Goal: Manage account settings

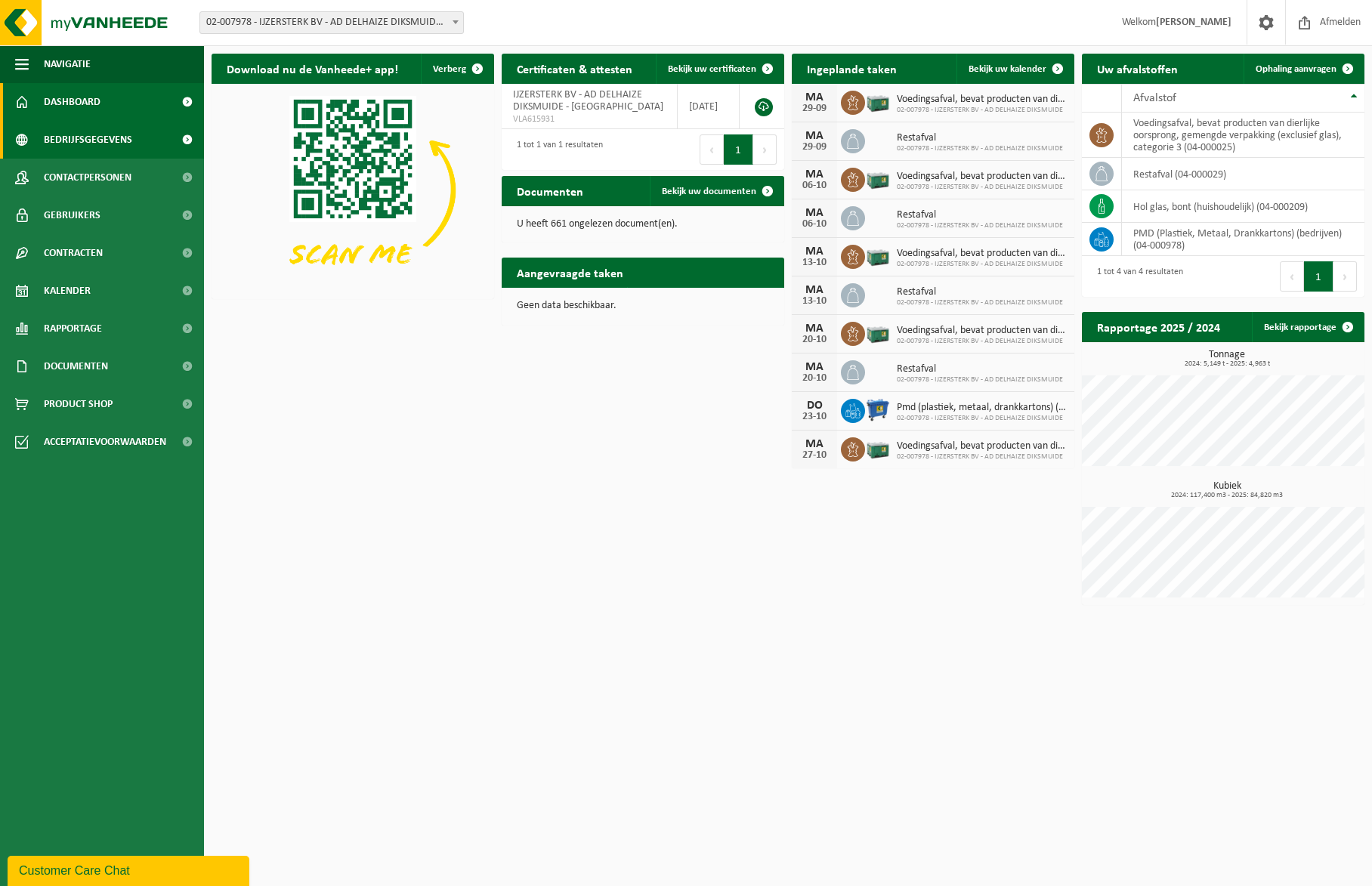
click at [74, 136] on span "Bedrijfsgegevens" at bounding box center [88, 140] width 88 height 38
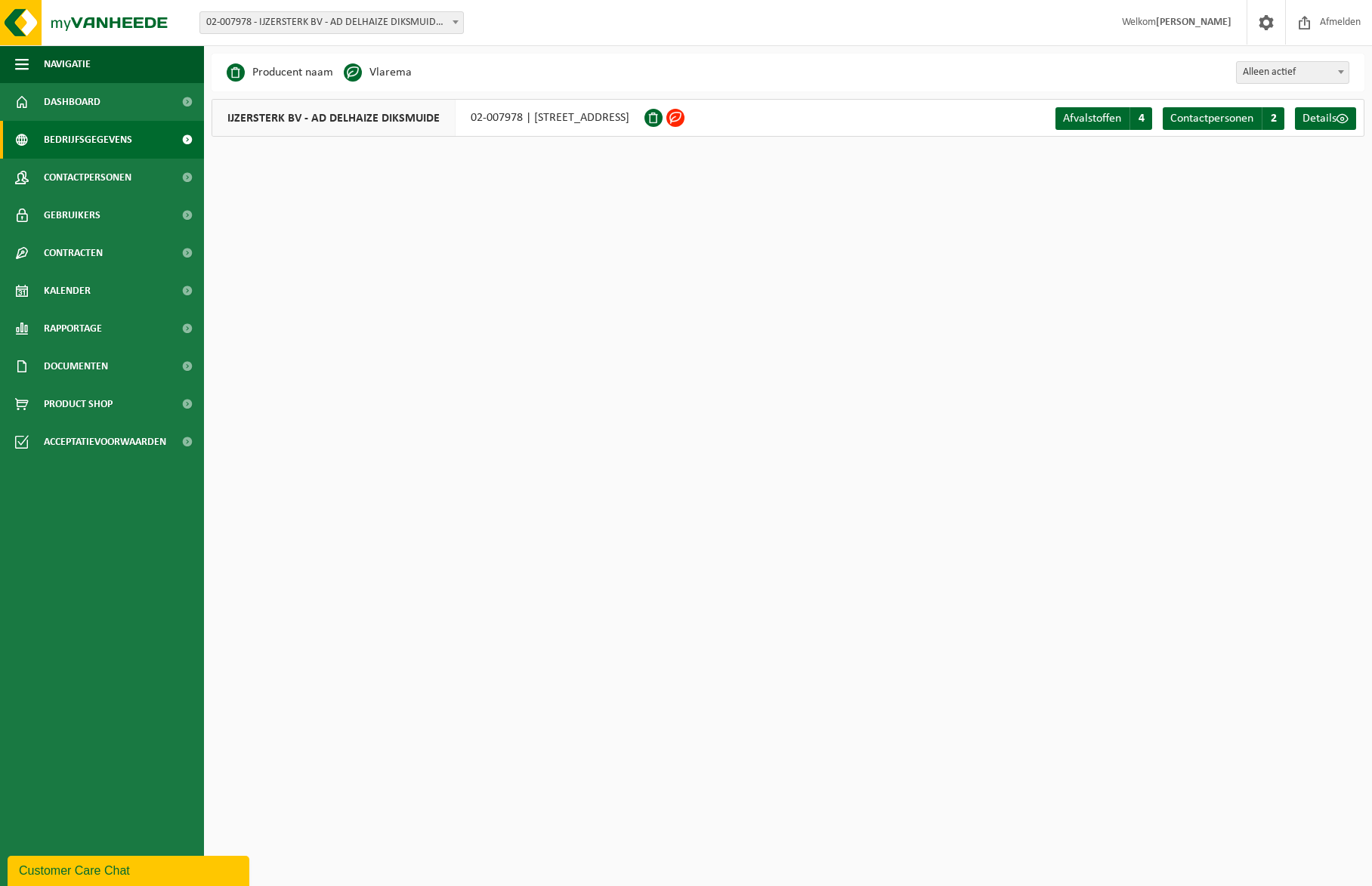
click at [454, 21] on b at bounding box center [456, 22] width 6 height 4
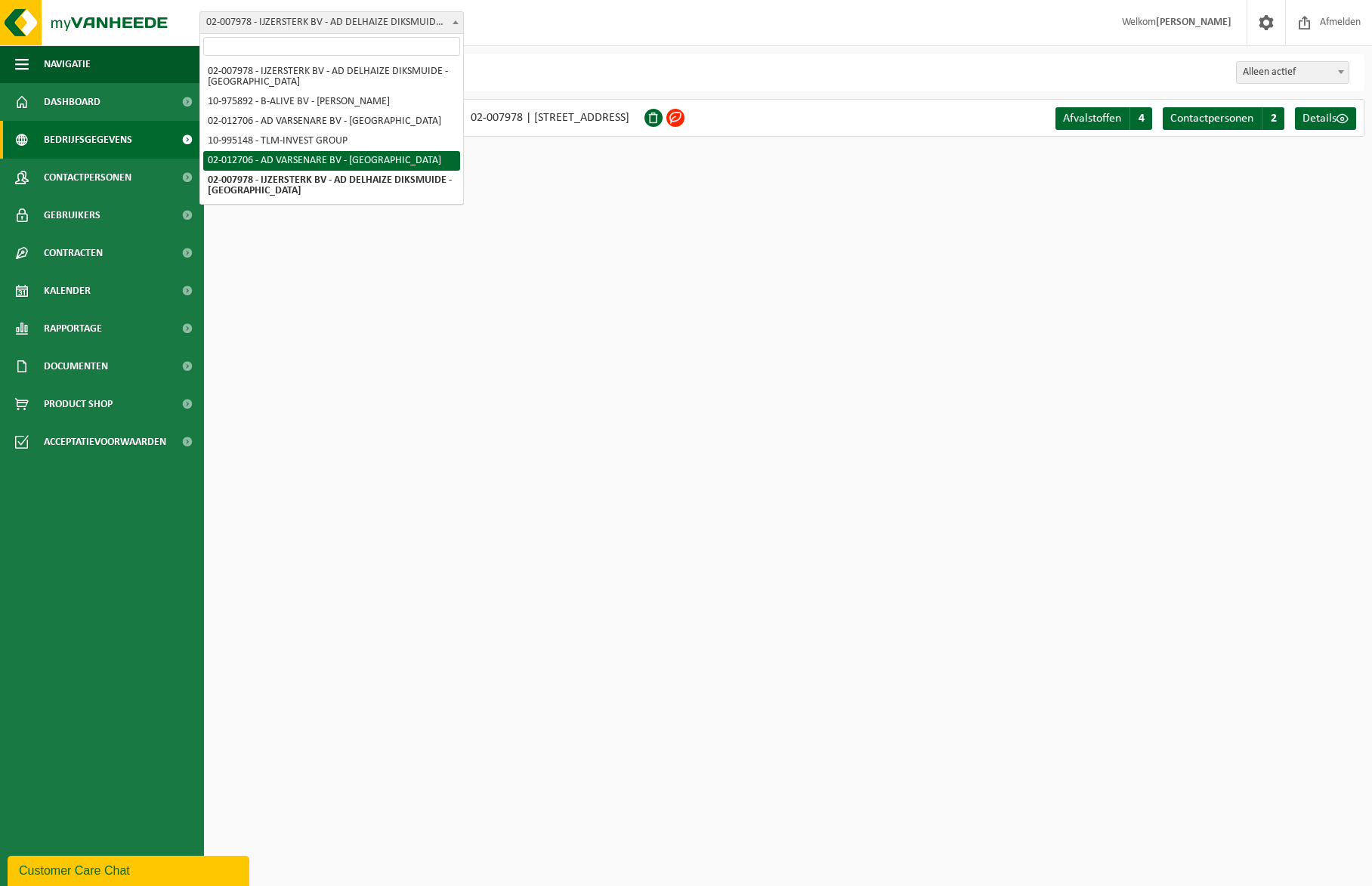
select select "2459"
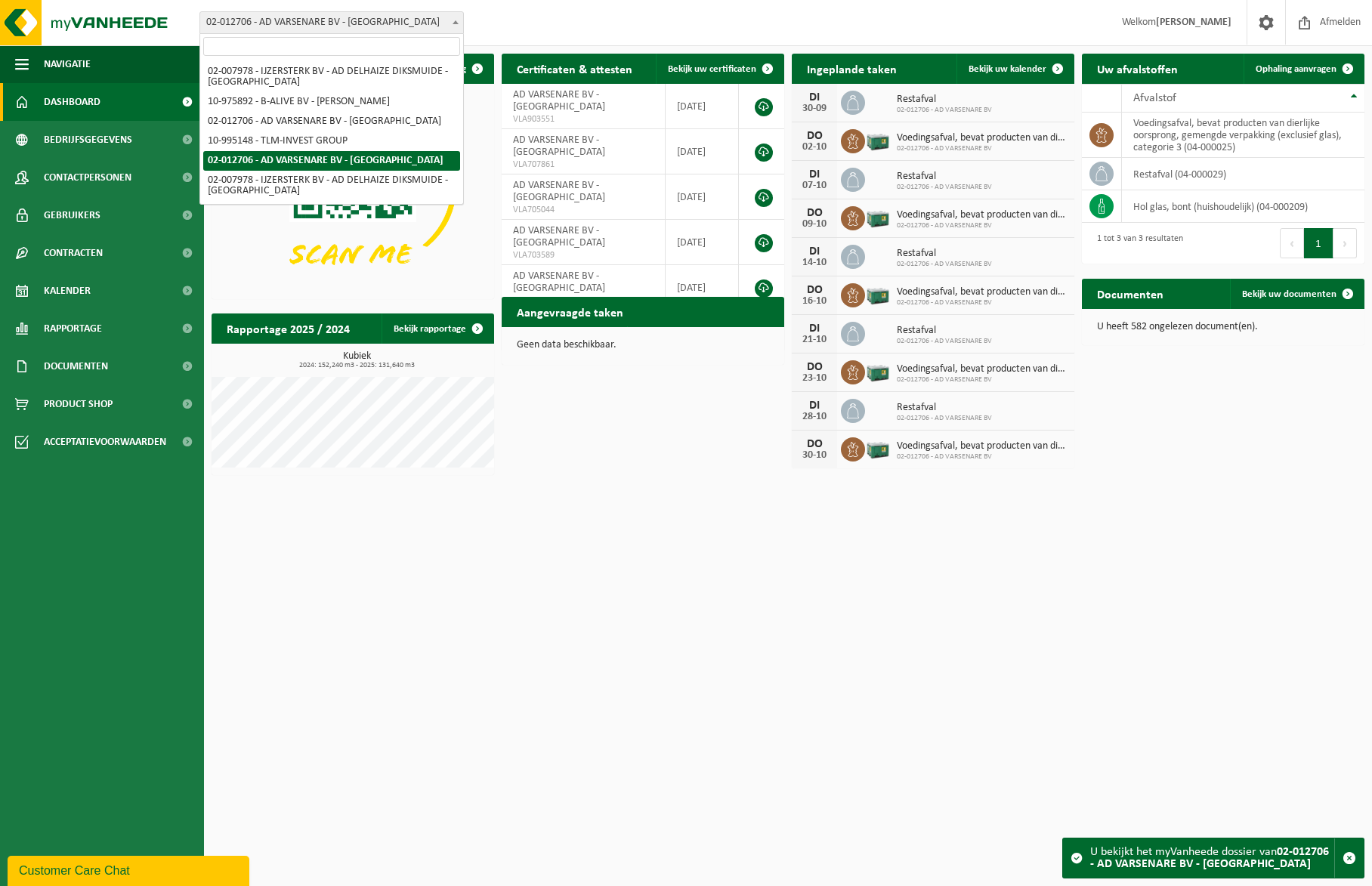
click at [454, 21] on b at bounding box center [456, 22] width 6 height 4
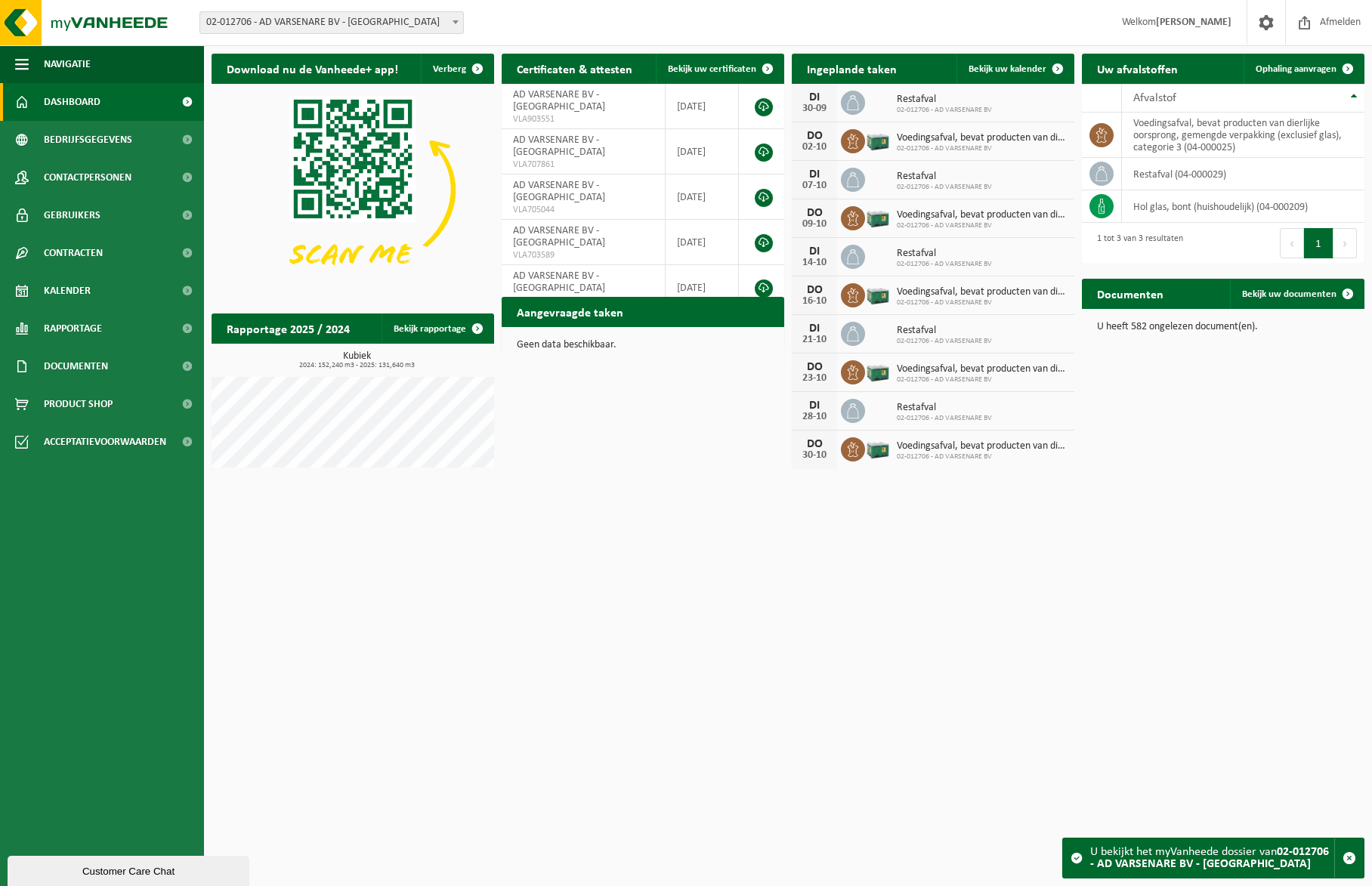
click at [455, 15] on span at bounding box center [455, 21] width 15 height 20
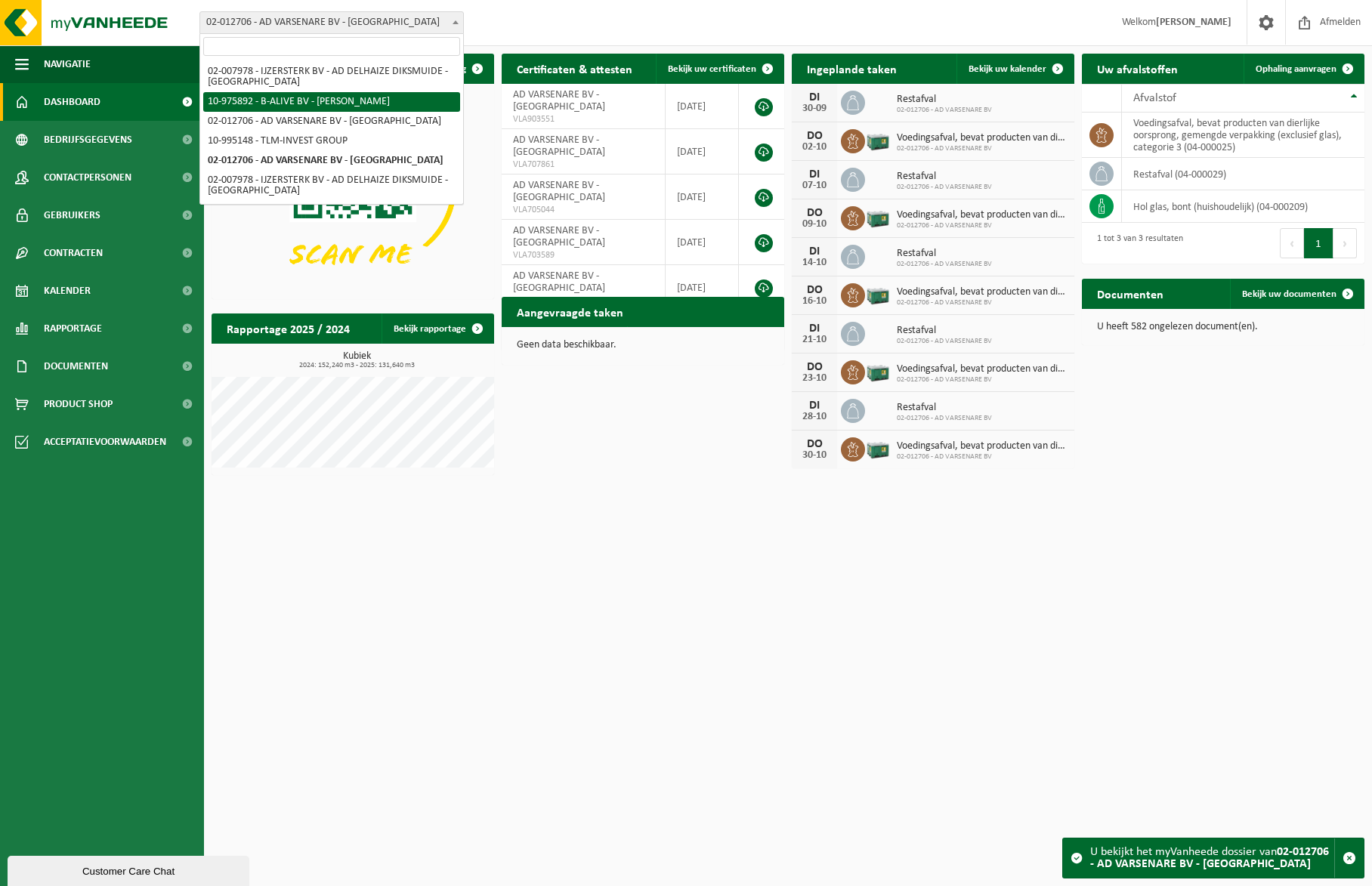
select select "158492"
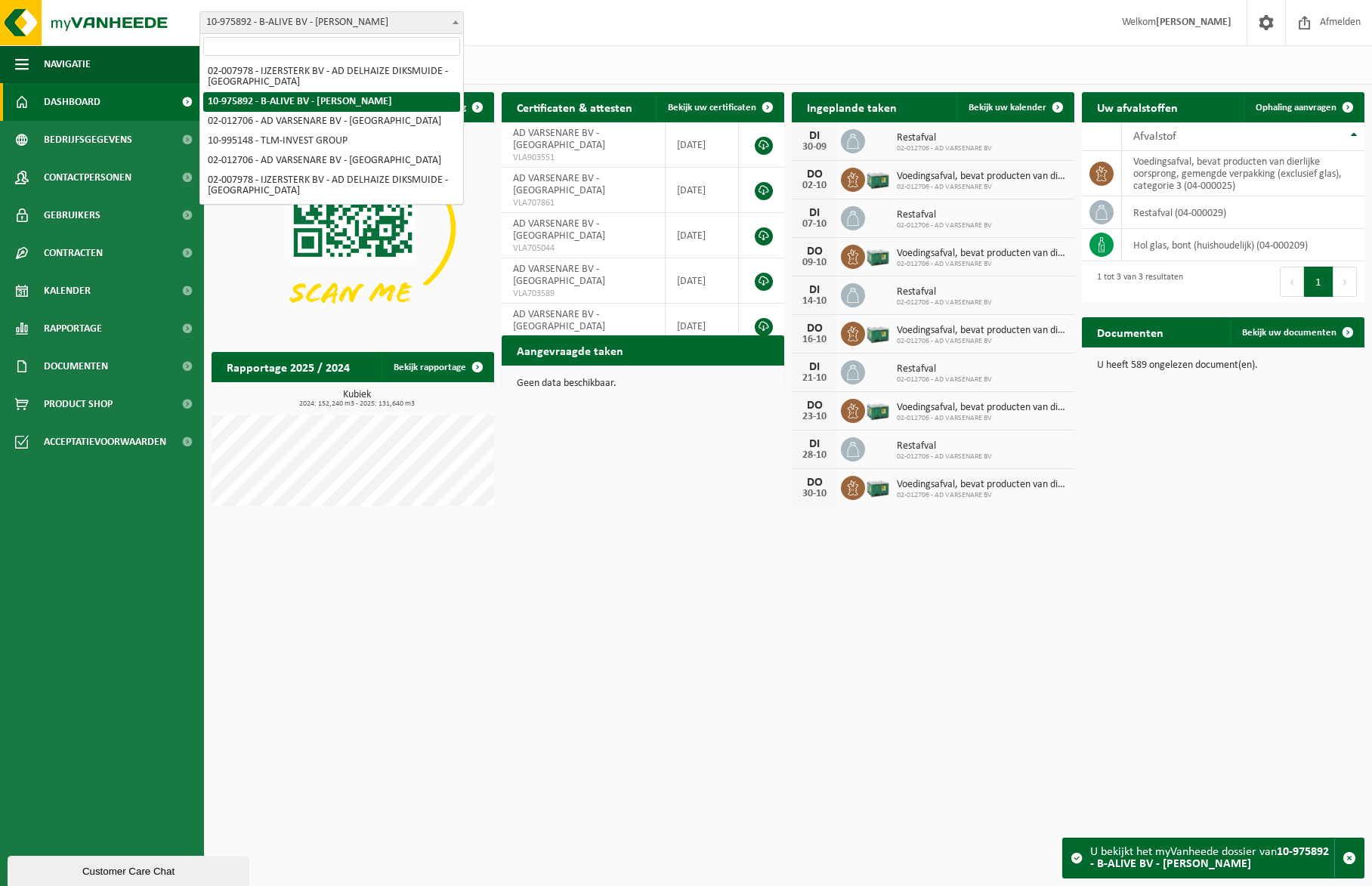
click at [461, 17] on span at bounding box center [455, 21] width 15 height 20
select select "5464"
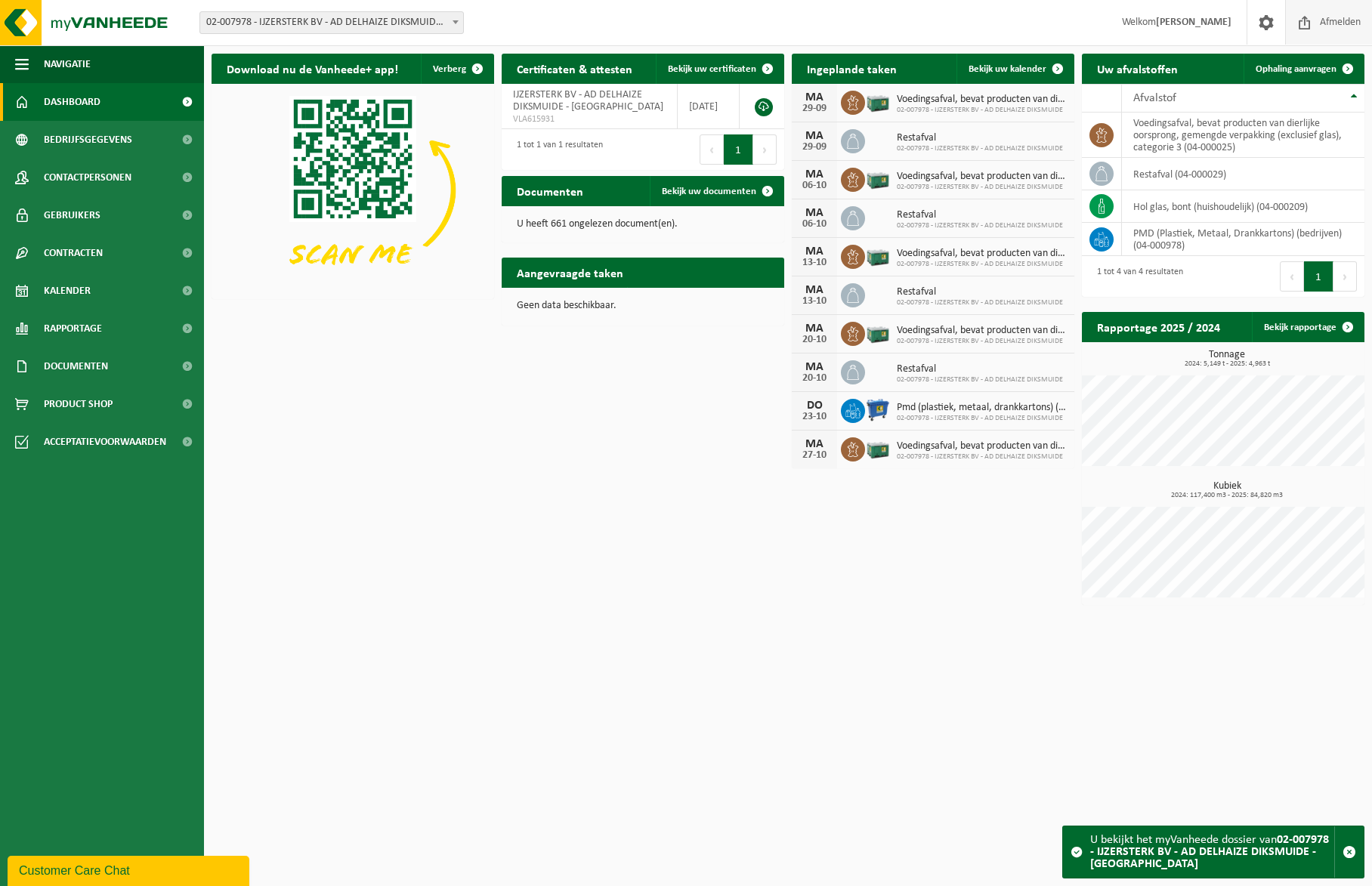
click at [1329, 18] on span "Afmelden" at bounding box center [1340, 22] width 48 height 45
